Goal: Navigation & Orientation: Find specific page/section

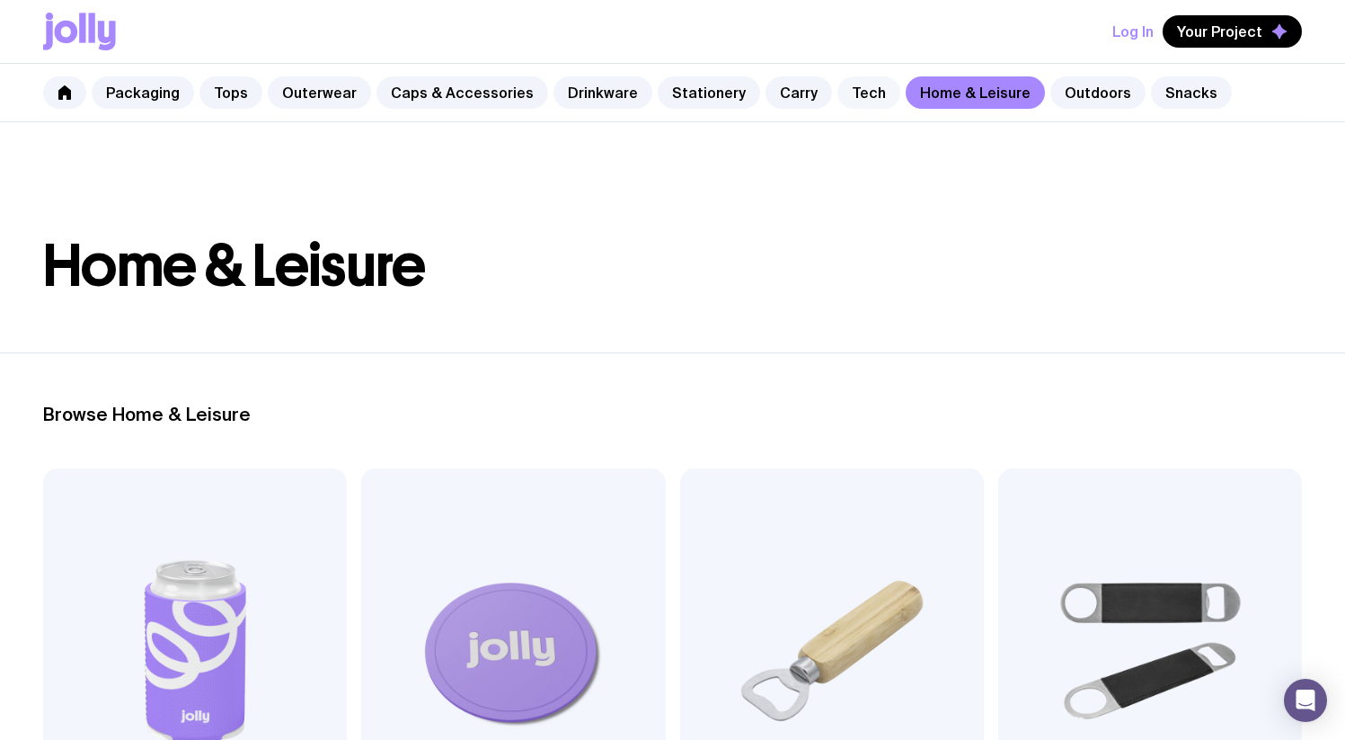
click at [842, 94] on link "Tech" at bounding box center [869, 92] width 63 height 32
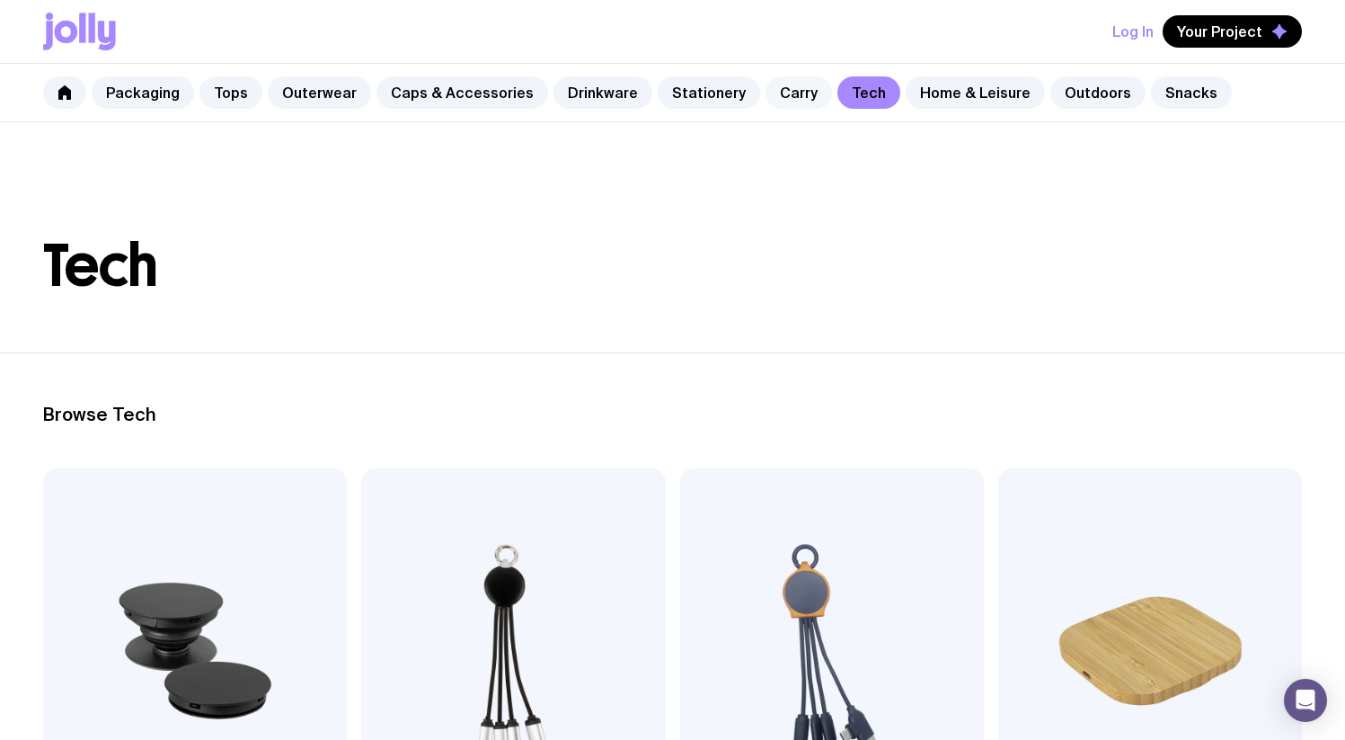
click at [788, 94] on link "Carry" at bounding box center [799, 92] width 67 height 32
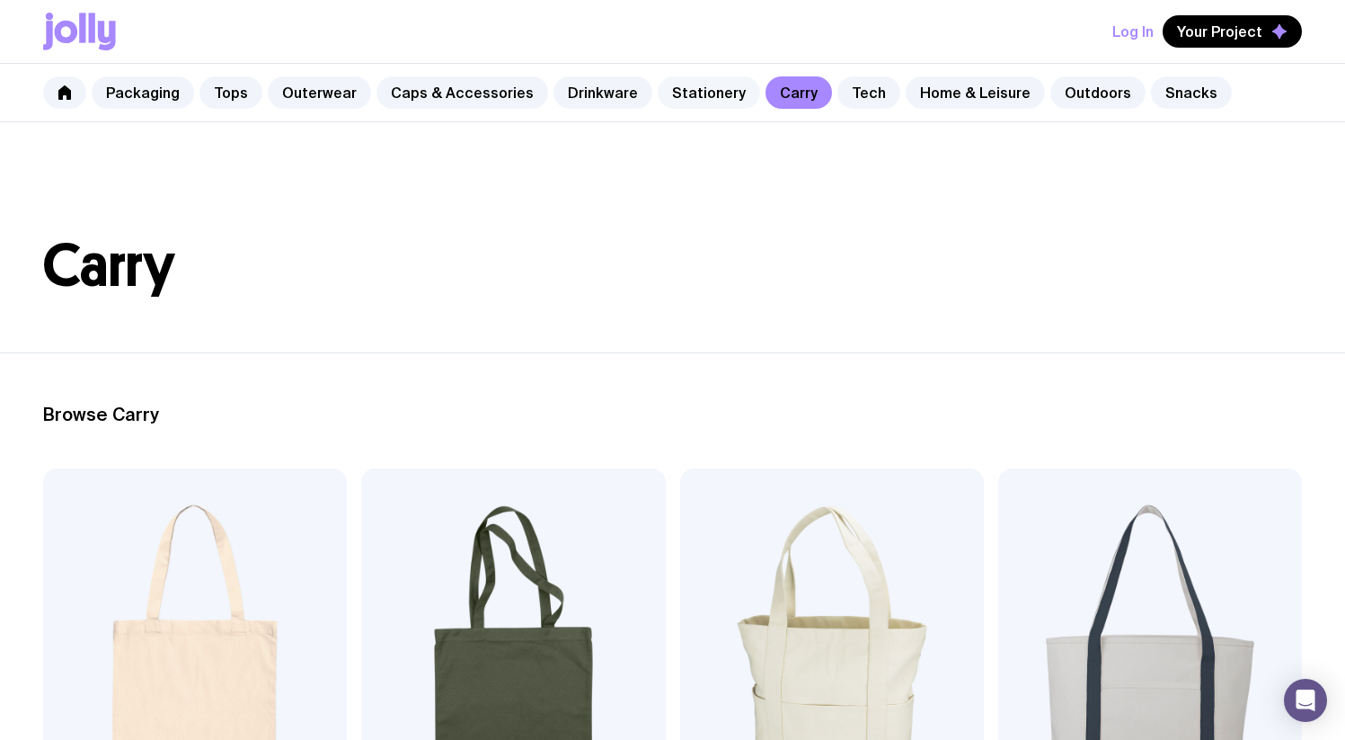
click at [702, 91] on link "Stationery" at bounding box center [709, 92] width 102 height 32
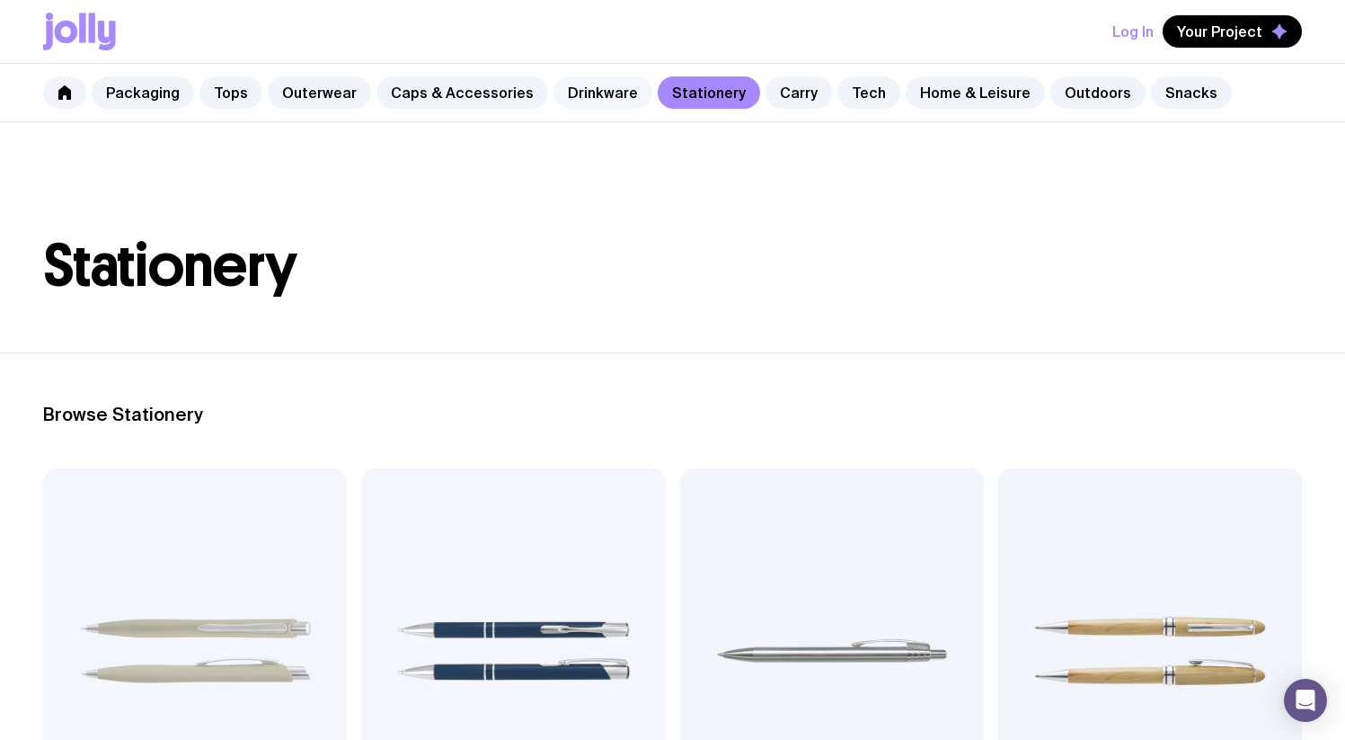
click at [577, 84] on link "Drinkware" at bounding box center [603, 92] width 99 height 32
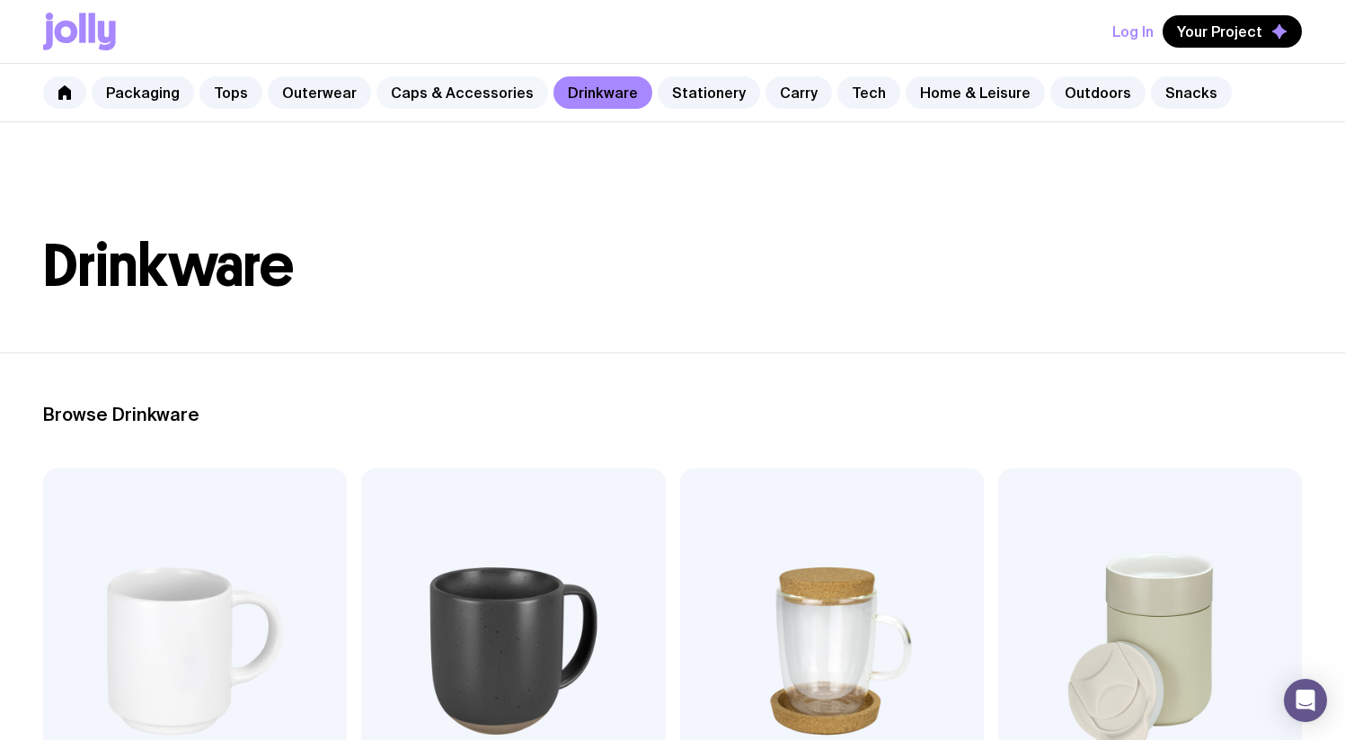
click at [485, 104] on link "Caps & Accessories" at bounding box center [463, 92] width 172 height 32
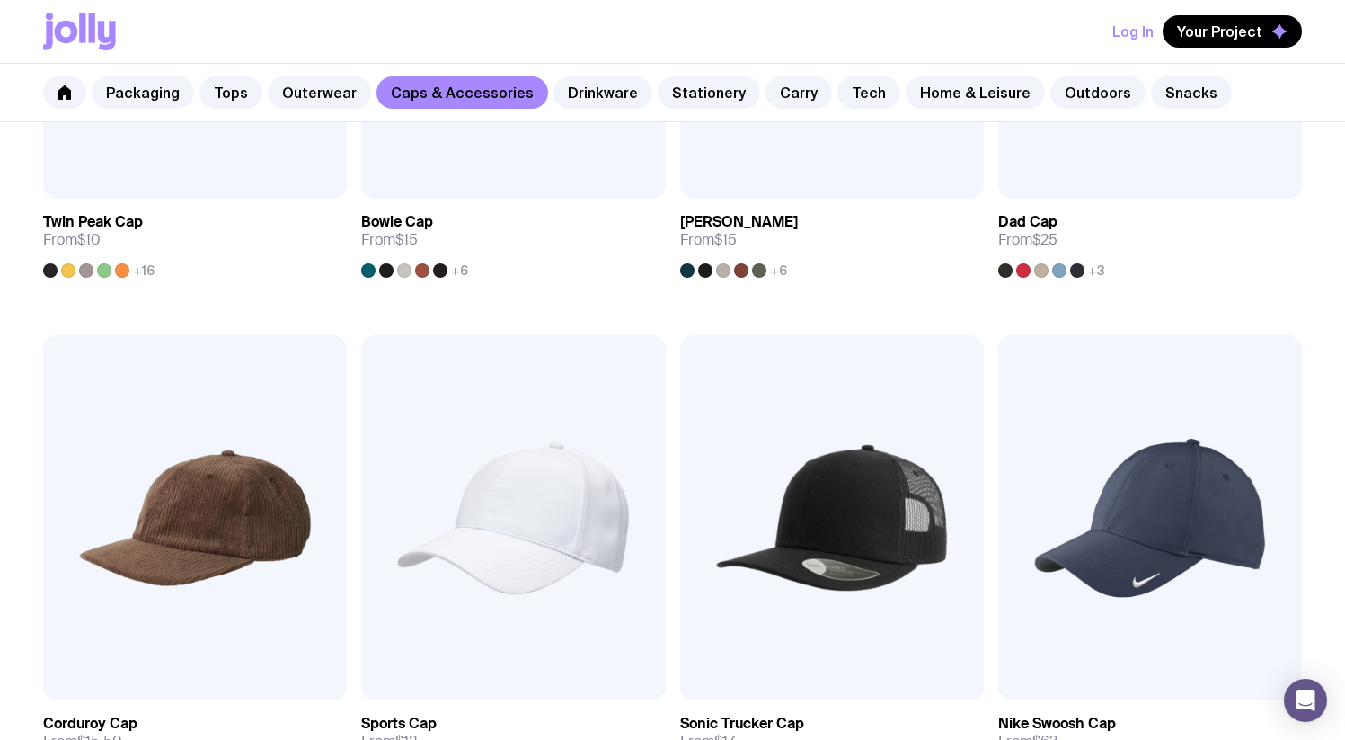
scroll to position [626, 0]
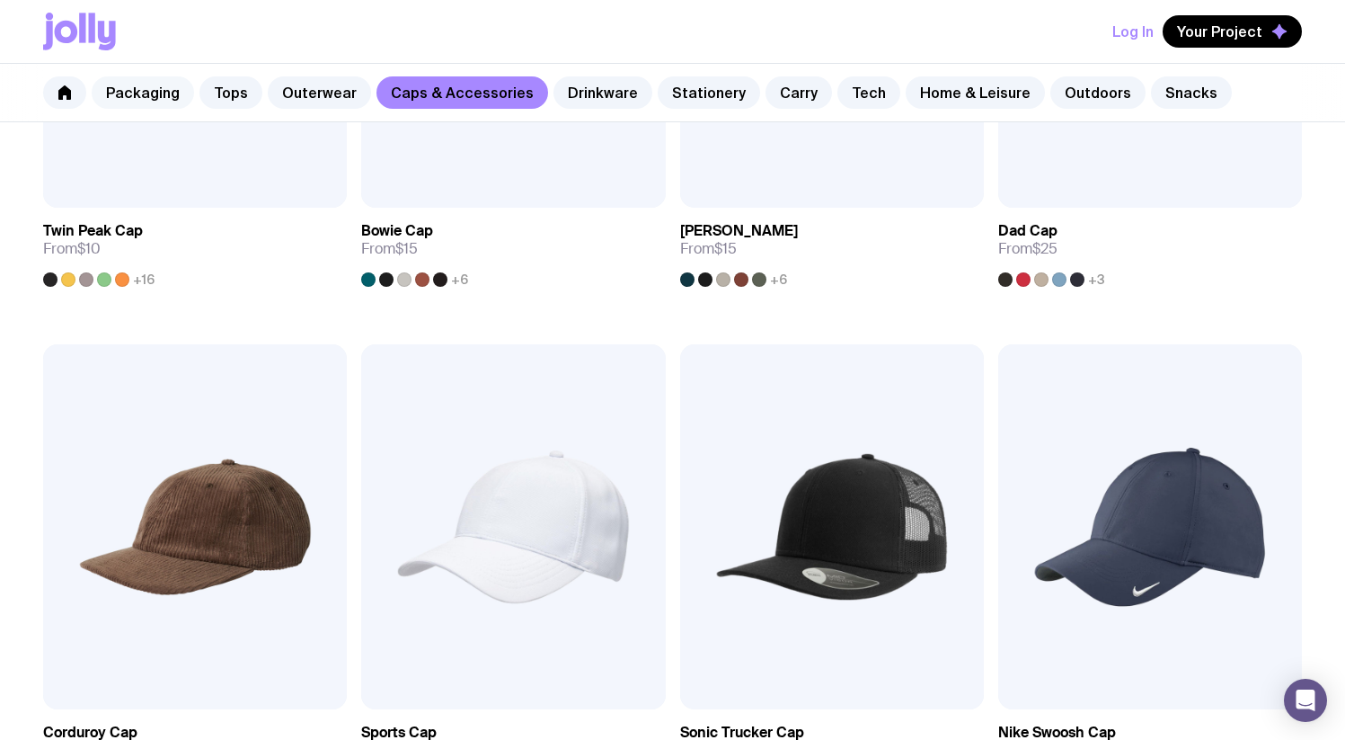
click at [165, 91] on link "Packaging" at bounding box center [143, 92] width 102 height 32
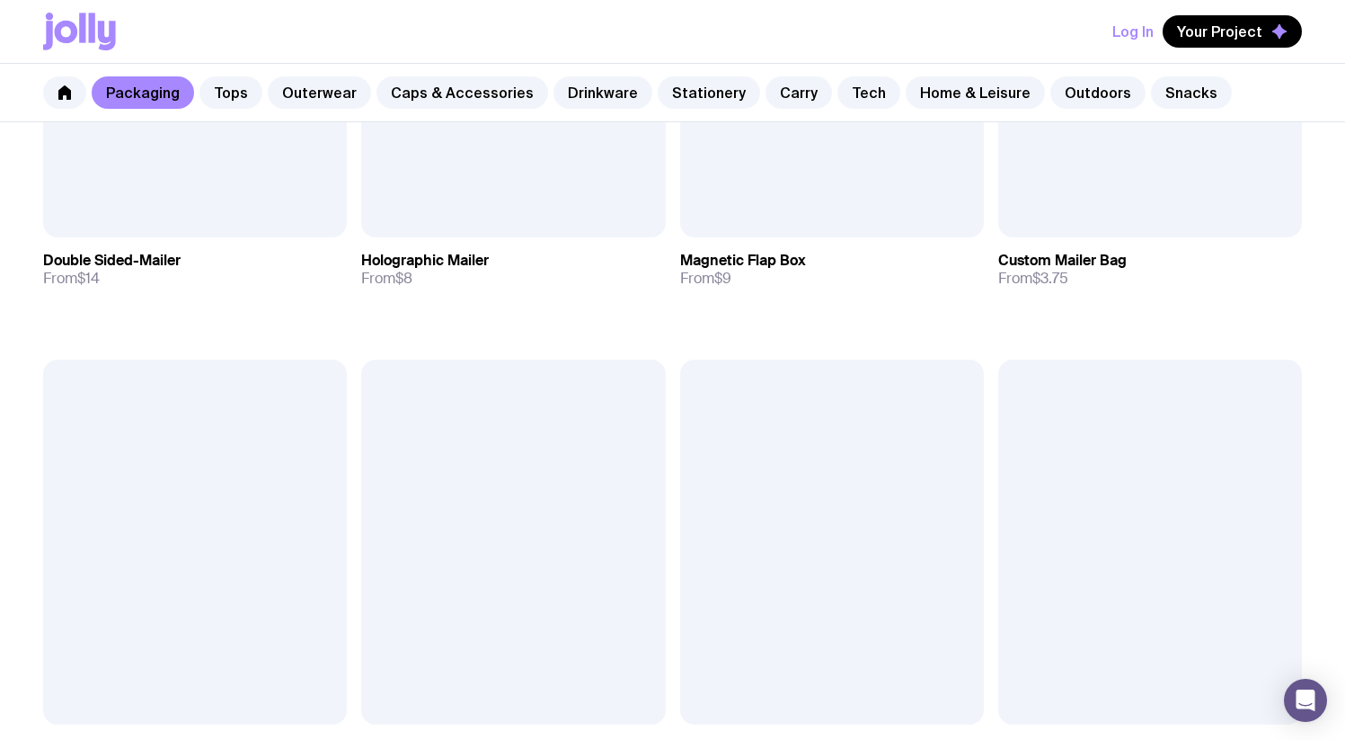
scroll to position [1077, 0]
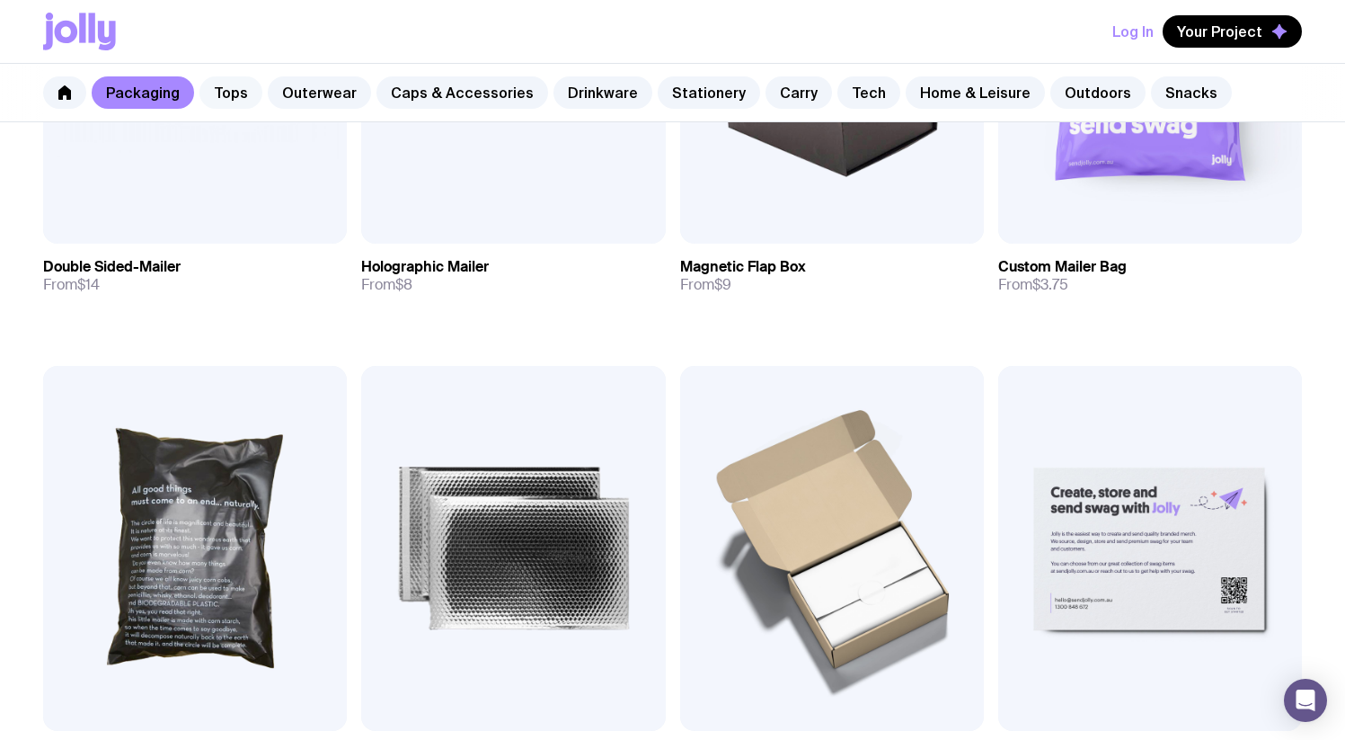
click at [248, 92] on link "Tops" at bounding box center [231, 92] width 63 height 32
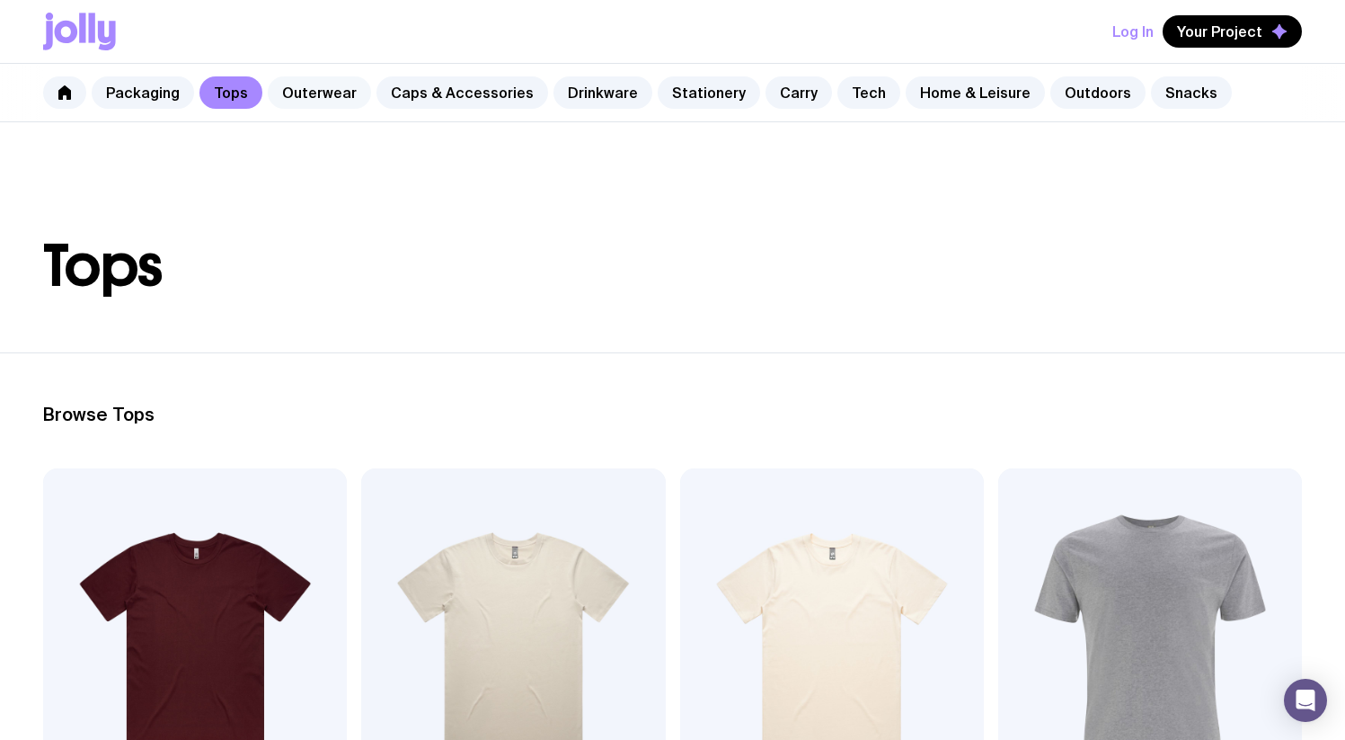
click at [309, 94] on link "Outerwear" at bounding box center [319, 92] width 103 height 32
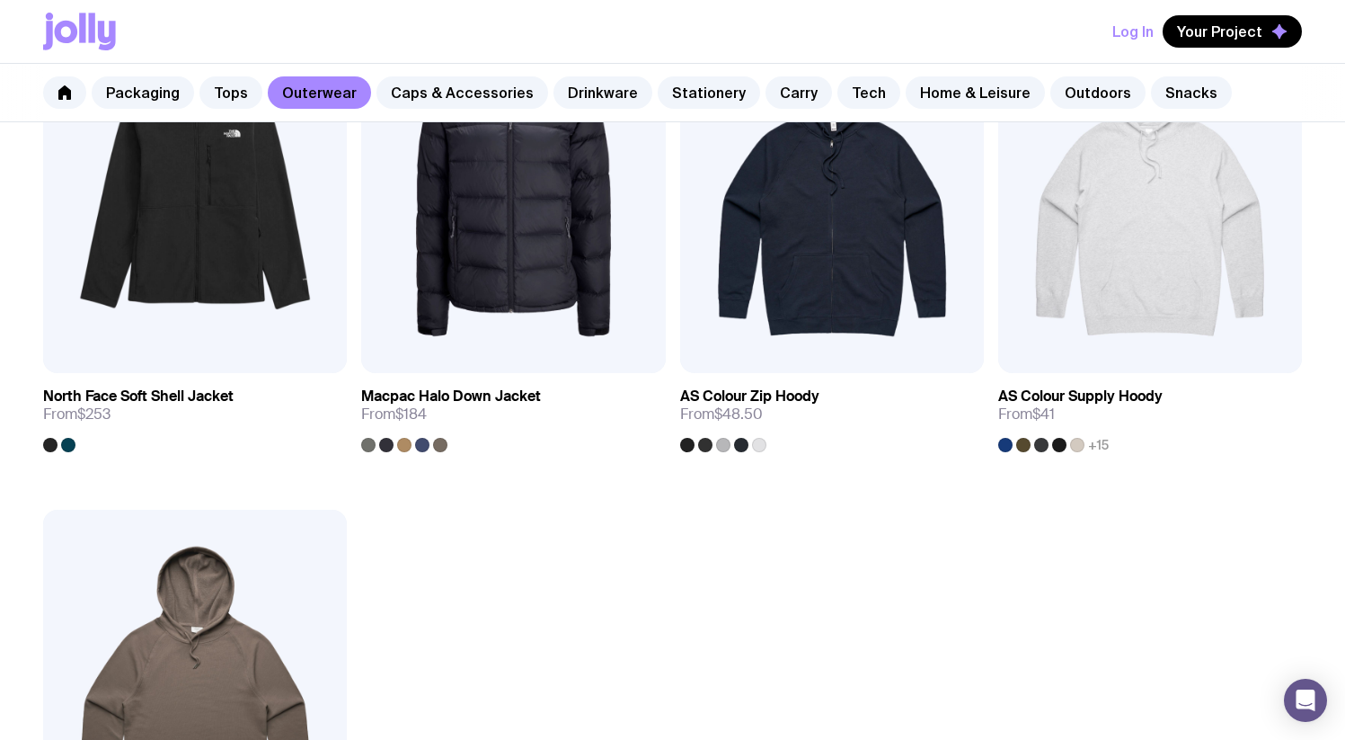
scroll to position [2985, 0]
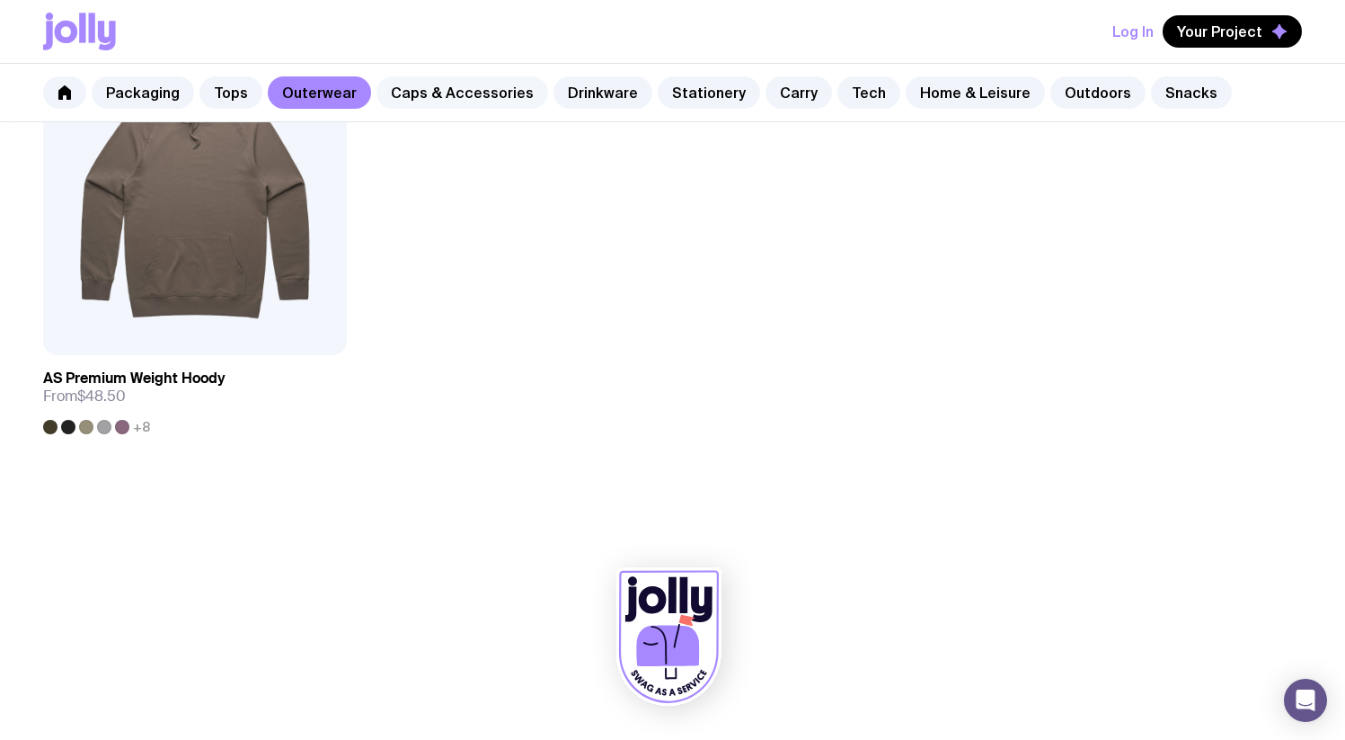
click at [400, 76] on link "Caps & Accessories" at bounding box center [463, 92] width 172 height 32
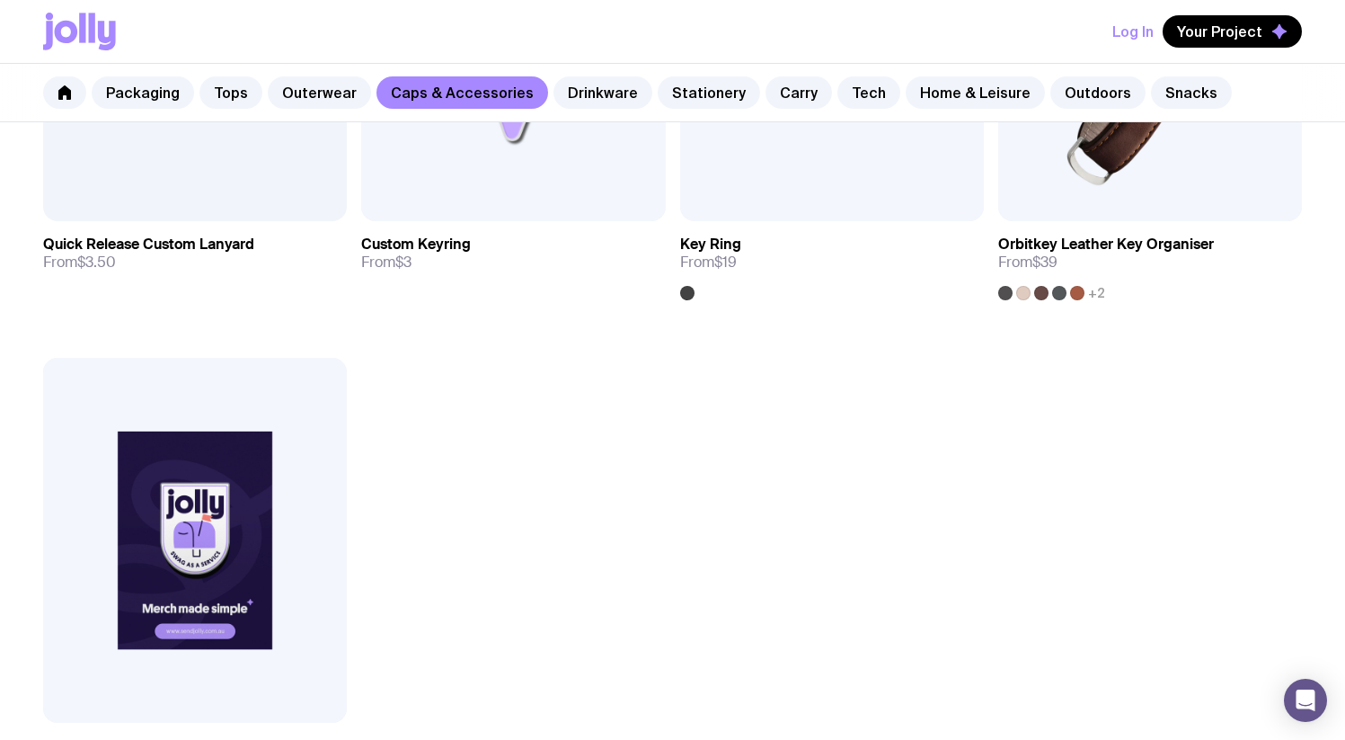
scroll to position [2854, 0]
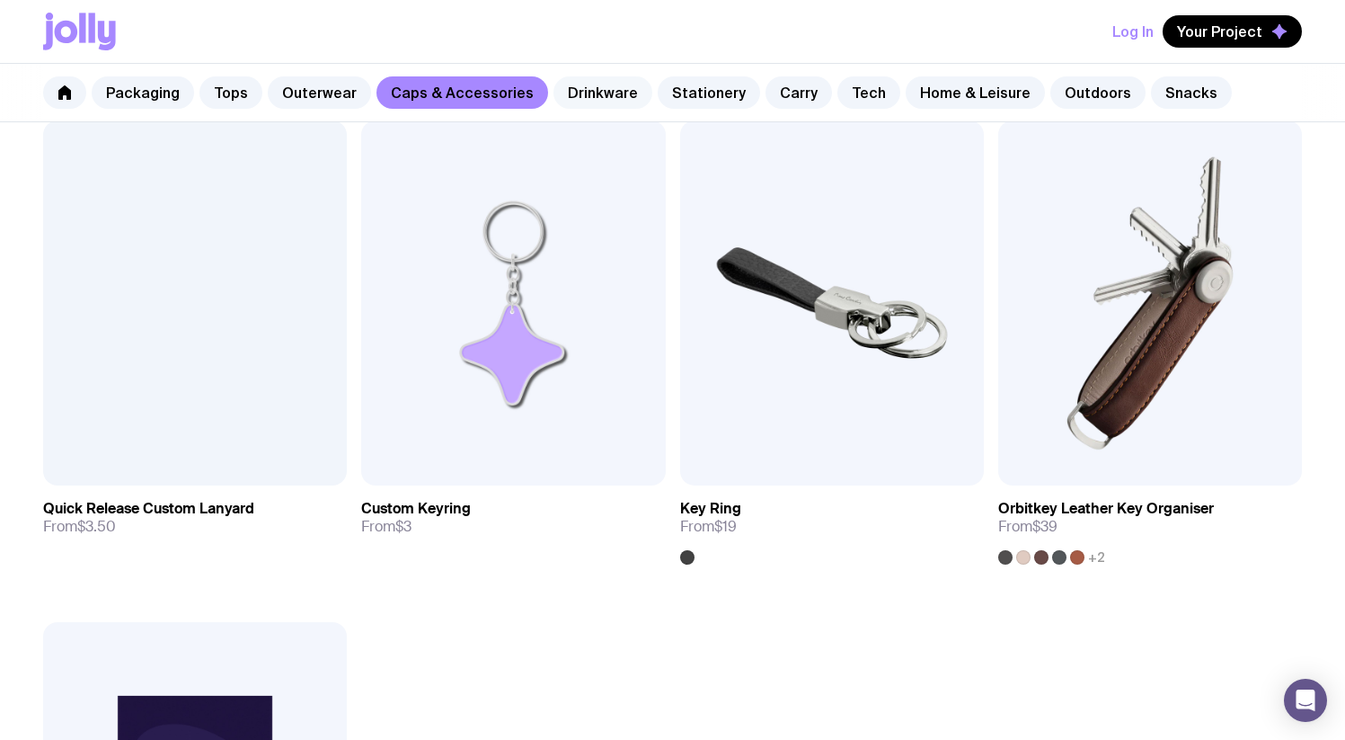
click at [586, 82] on link "Drinkware" at bounding box center [603, 92] width 99 height 32
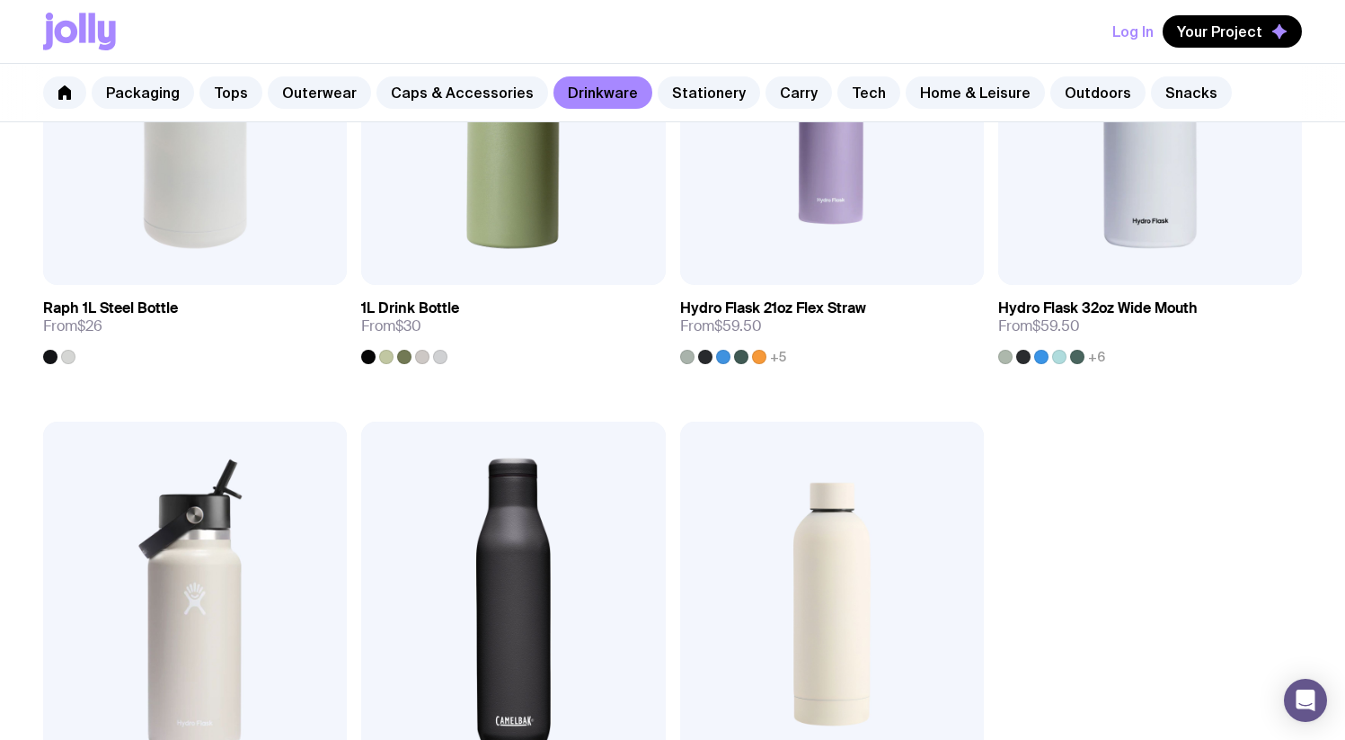
scroll to position [2985, 0]
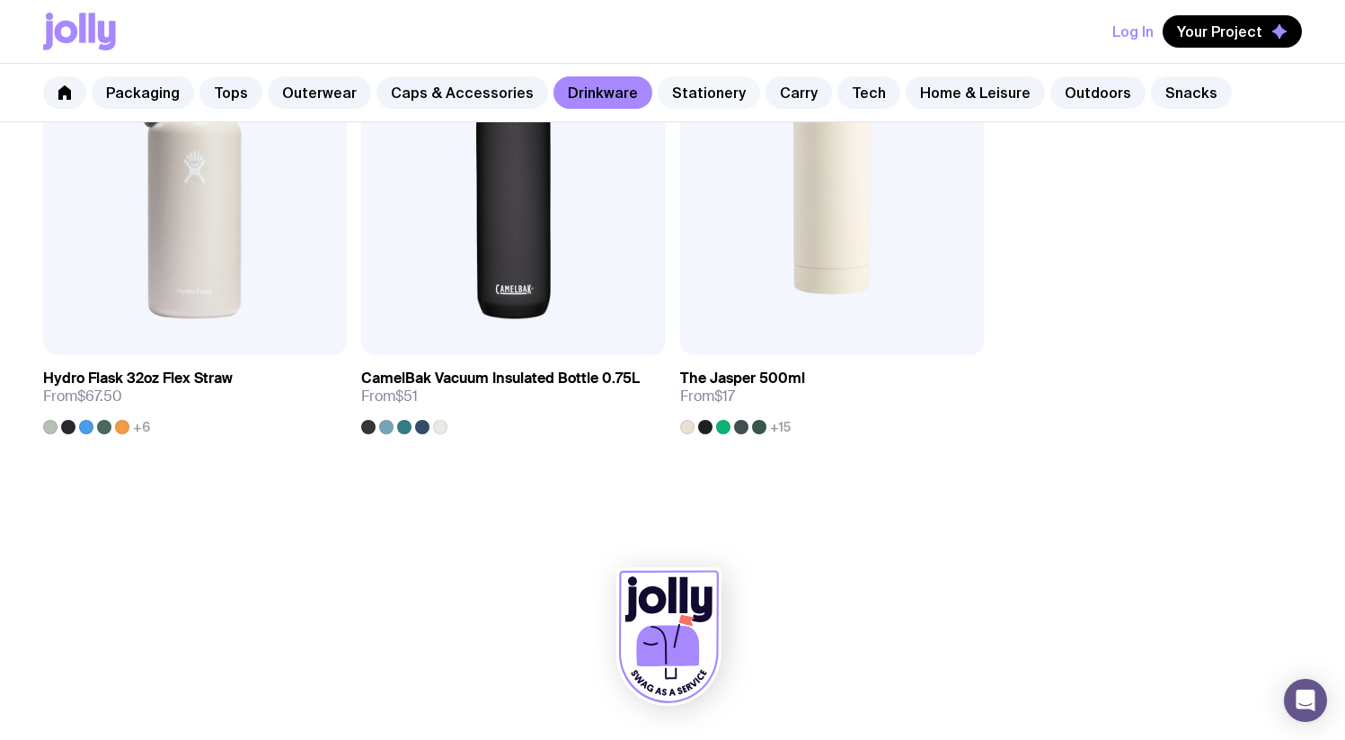
click at [666, 90] on link "Stationery" at bounding box center [709, 92] width 102 height 32
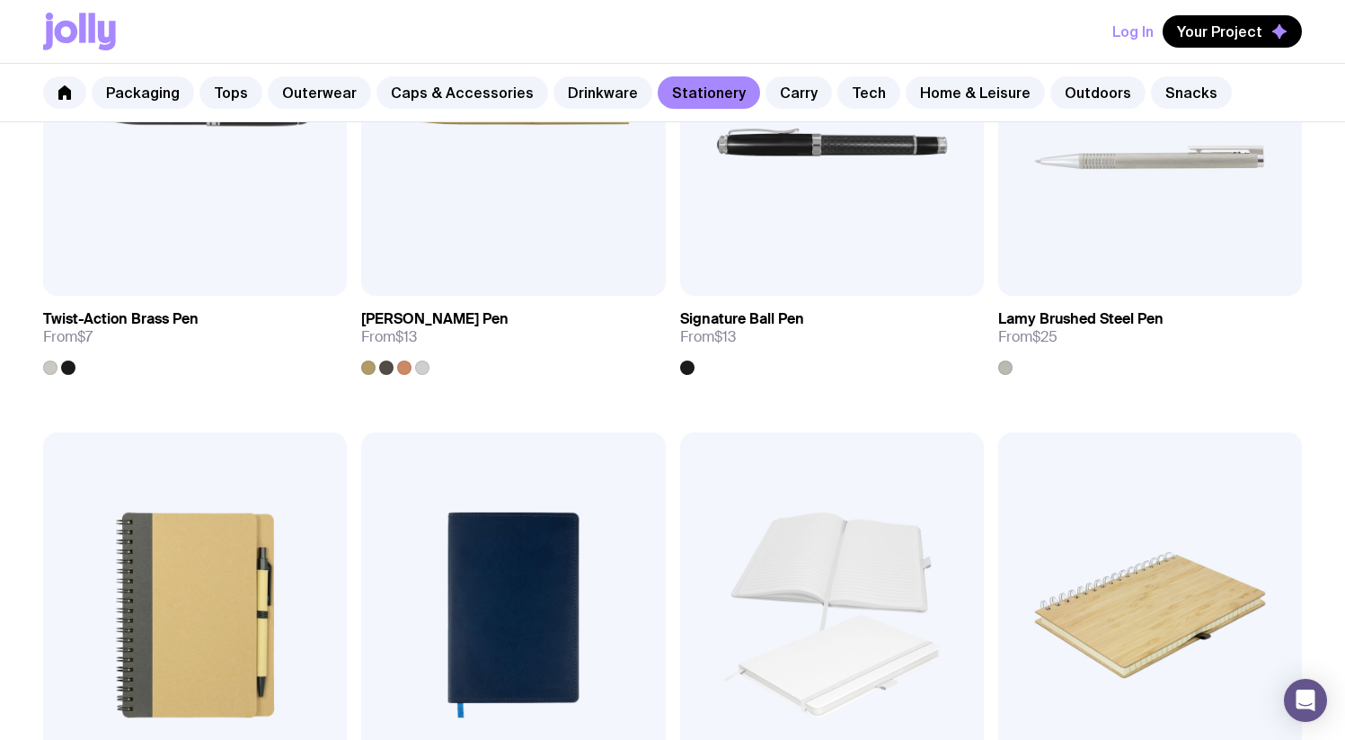
scroll to position [1019, 0]
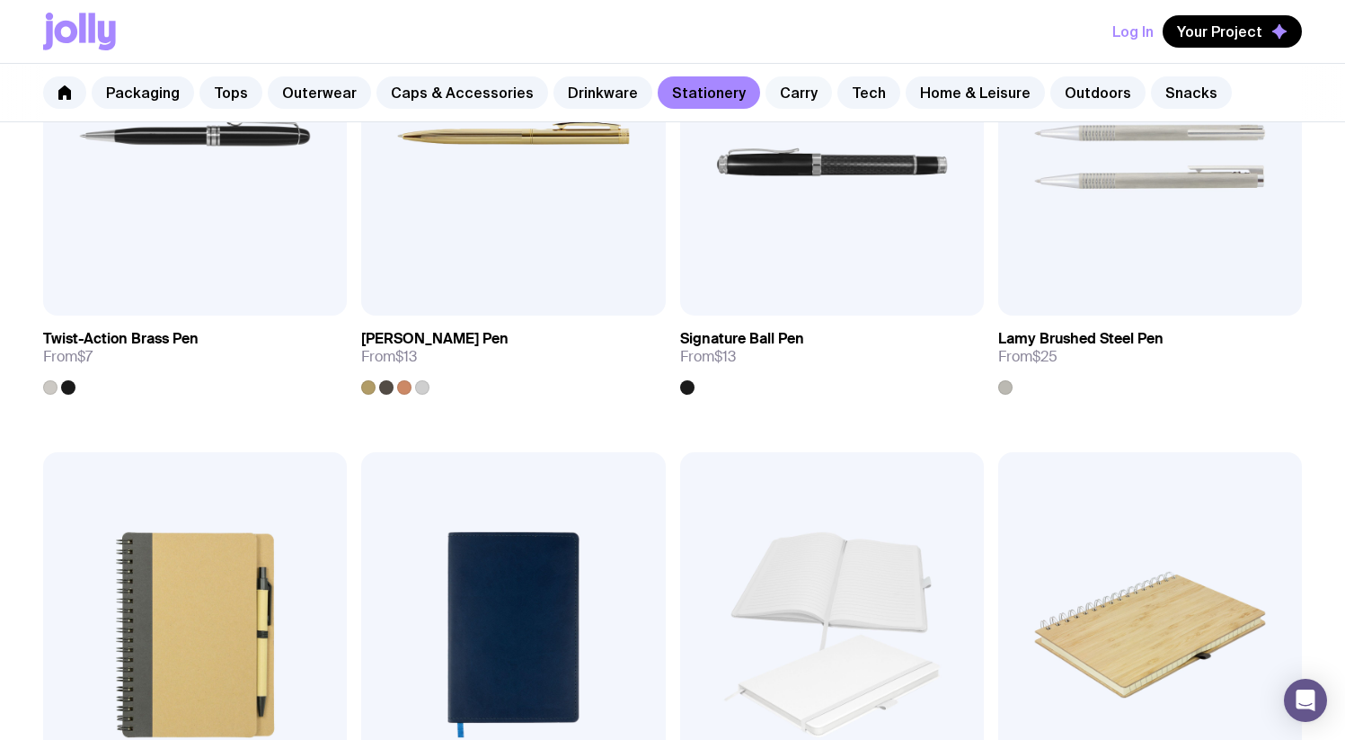
click at [766, 100] on link "Carry" at bounding box center [799, 92] width 67 height 32
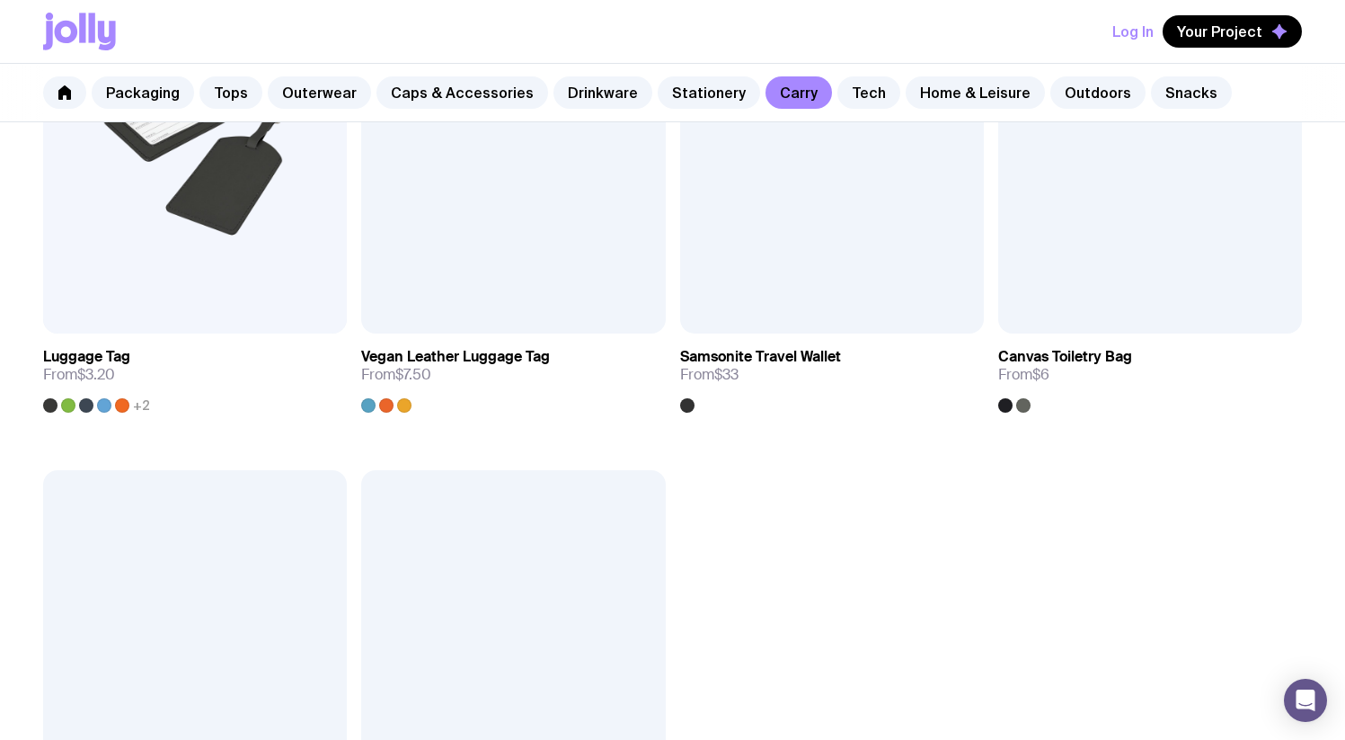
scroll to position [3723, 0]
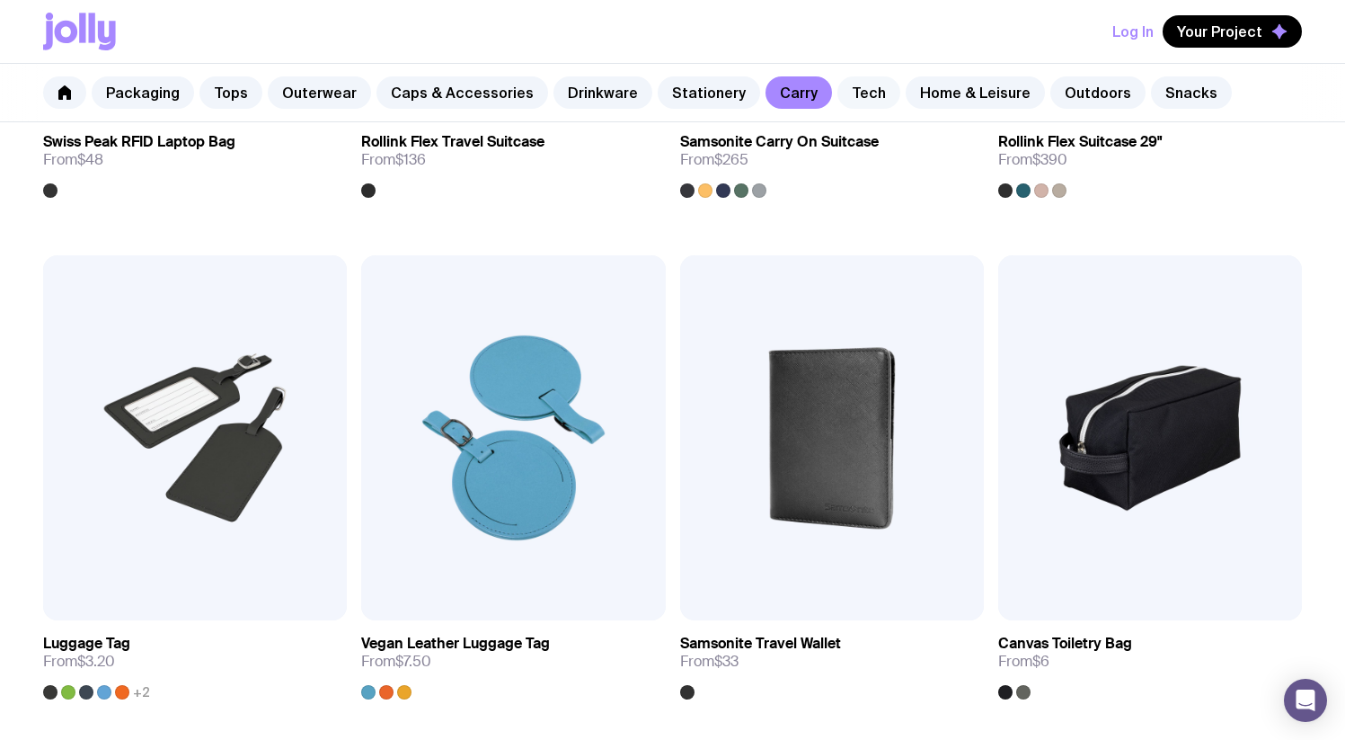
click at [845, 100] on link "Tech" at bounding box center [869, 92] width 63 height 32
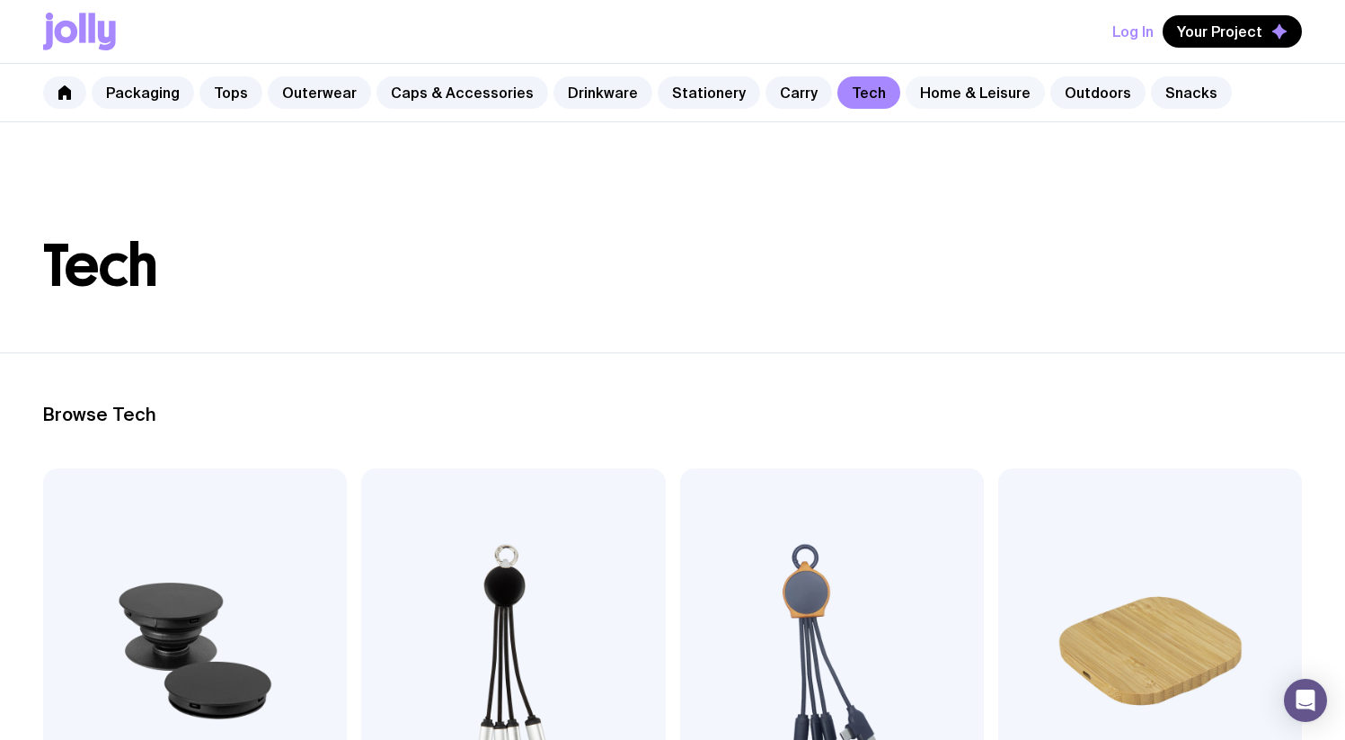
click at [956, 90] on link "Home & Leisure" at bounding box center [975, 92] width 139 height 32
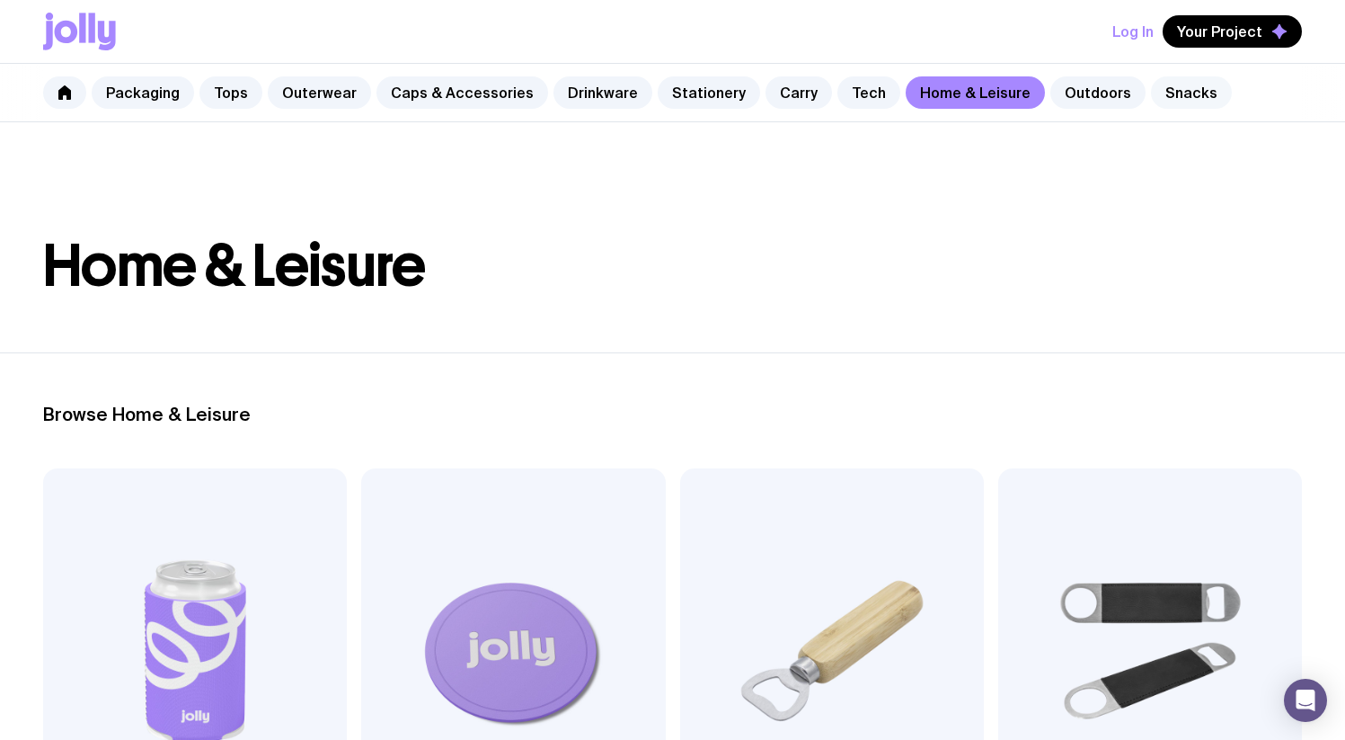
drag, startPoint x: 1193, startPoint y: 96, endPoint x: 1170, endPoint y: 97, distance: 22.5
click at [1193, 97] on div "Packaging Tops Outerwear Caps & Accessories Drinkware Stationery Carry Tech Hom…" at bounding box center [672, 93] width 1345 height 58
click at [1154, 96] on link "Snacks" at bounding box center [1191, 92] width 81 height 32
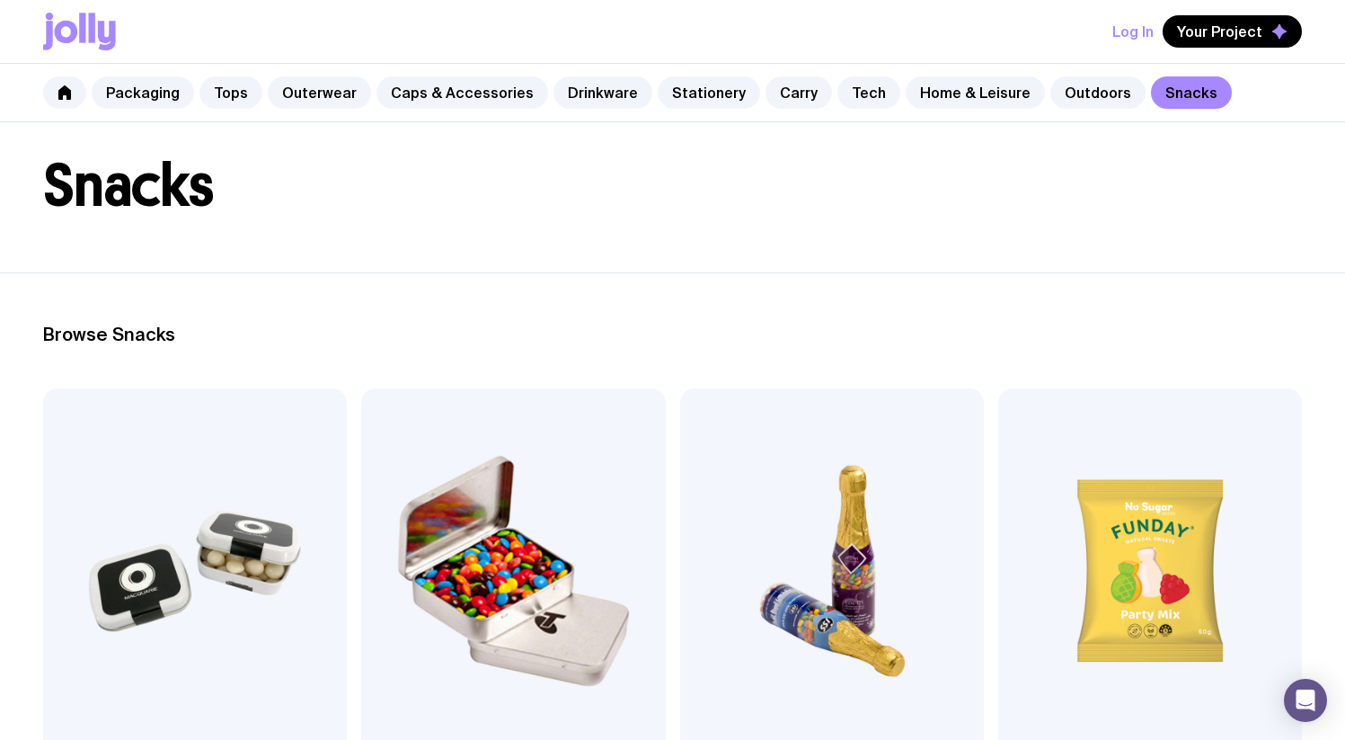
scroll to position [81, 0]
